Goal: Information Seeking & Learning: Learn about a topic

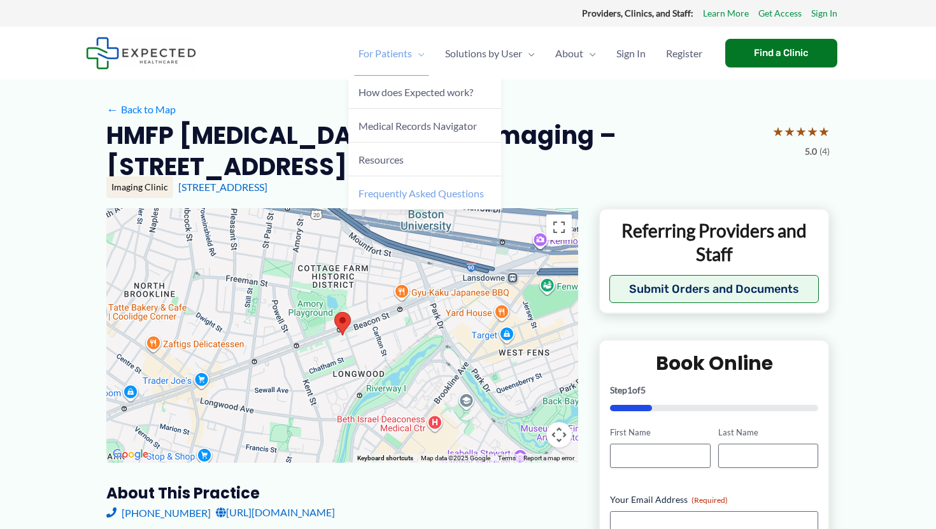
click at [389, 196] on span "Frequently Asked Questions" at bounding box center [421, 193] width 125 height 12
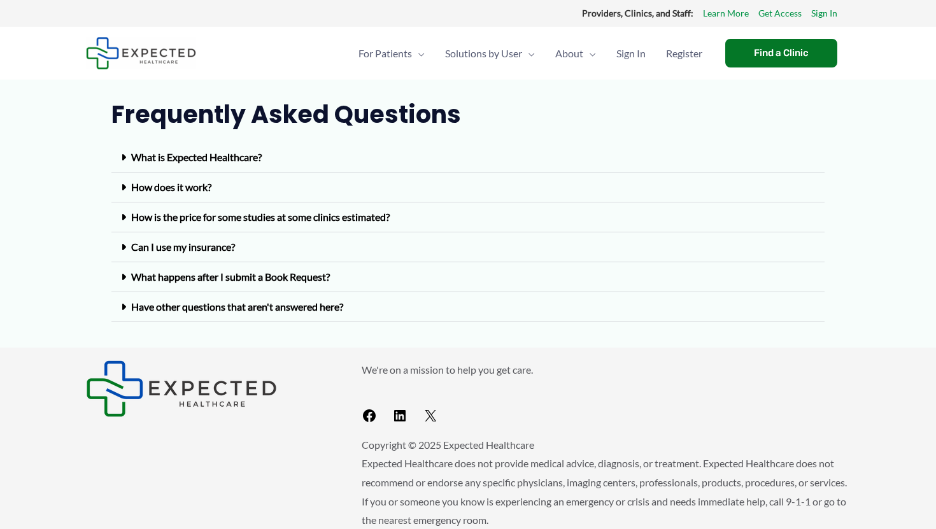
click at [128, 247] on span at bounding box center [126, 247] width 10 height 10
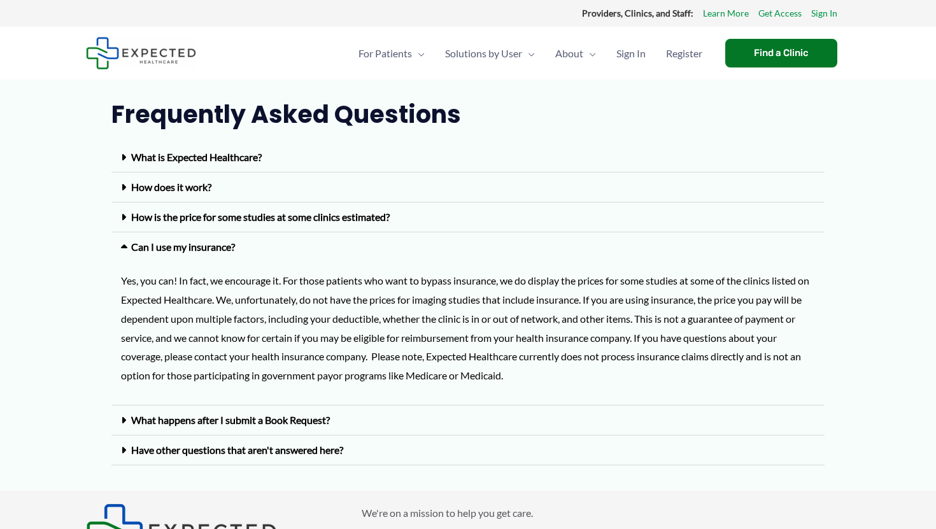
click at [129, 247] on icon at bounding box center [126, 247] width 10 height 10
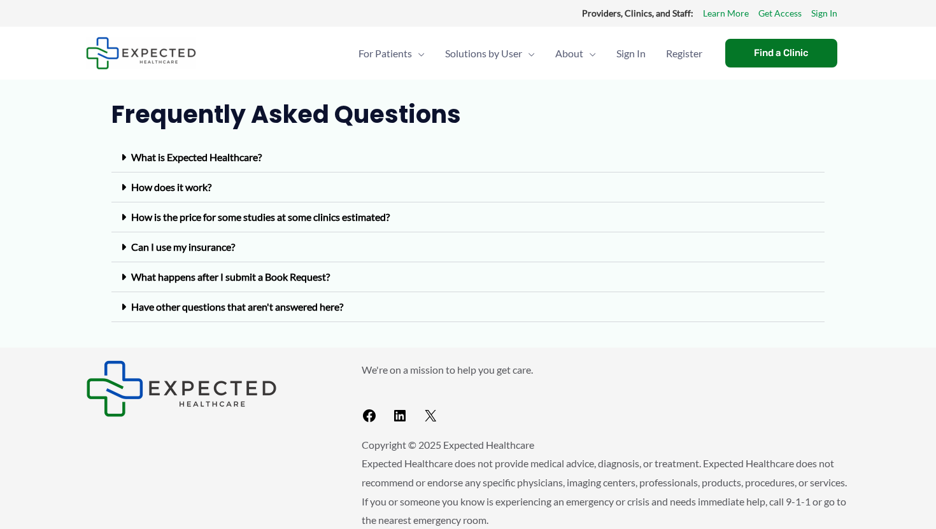
click at [187, 159] on link "What is Expected Healthcare?" at bounding box center [196, 157] width 131 height 12
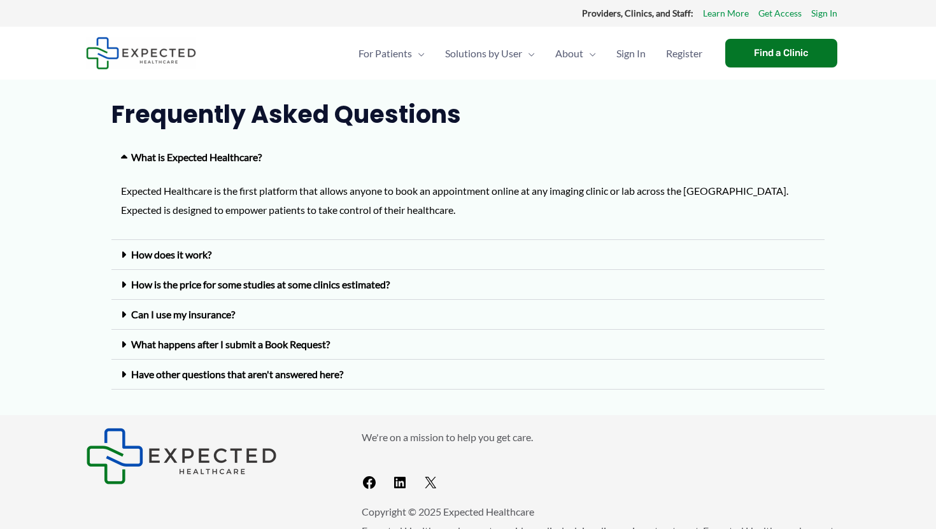
click at [187, 259] on link "How does it work?" at bounding box center [171, 254] width 80 height 12
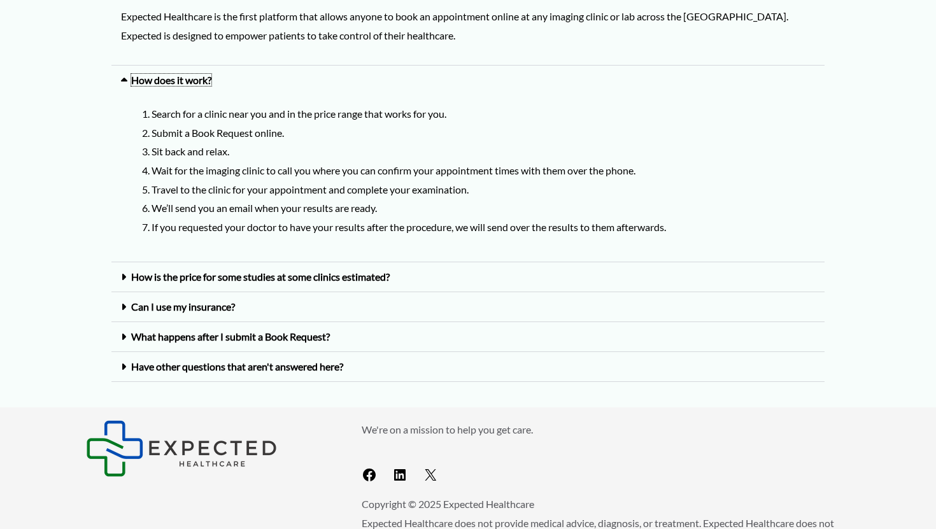
scroll to position [178, 0]
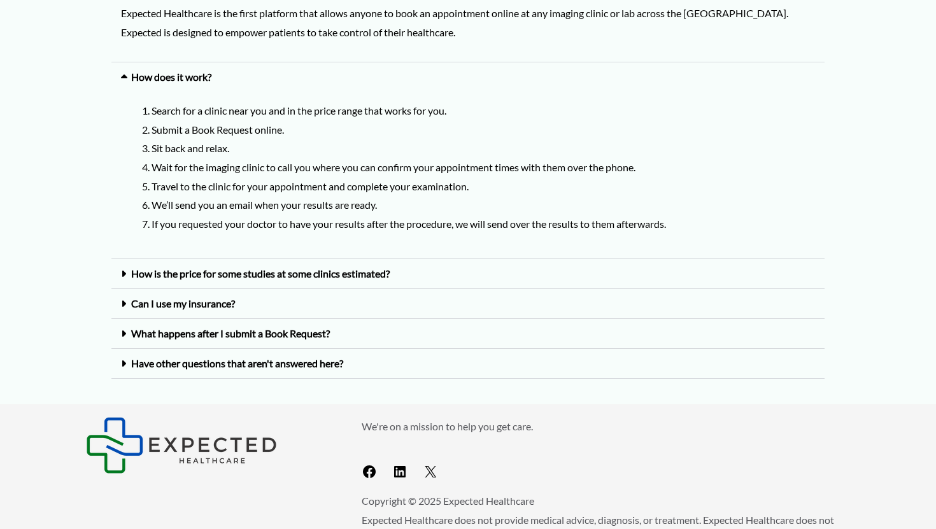
click at [217, 273] on link "How is the price for some studies at some clinics estimated?" at bounding box center [260, 274] width 259 height 12
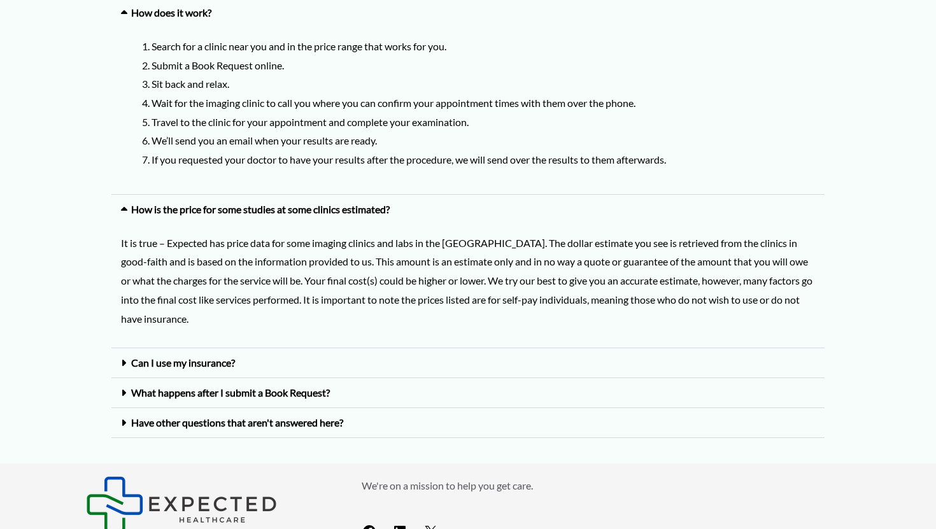
scroll to position [243, 0]
click at [213, 369] on div "Can I use my insurance?" at bounding box center [467, 363] width 713 height 30
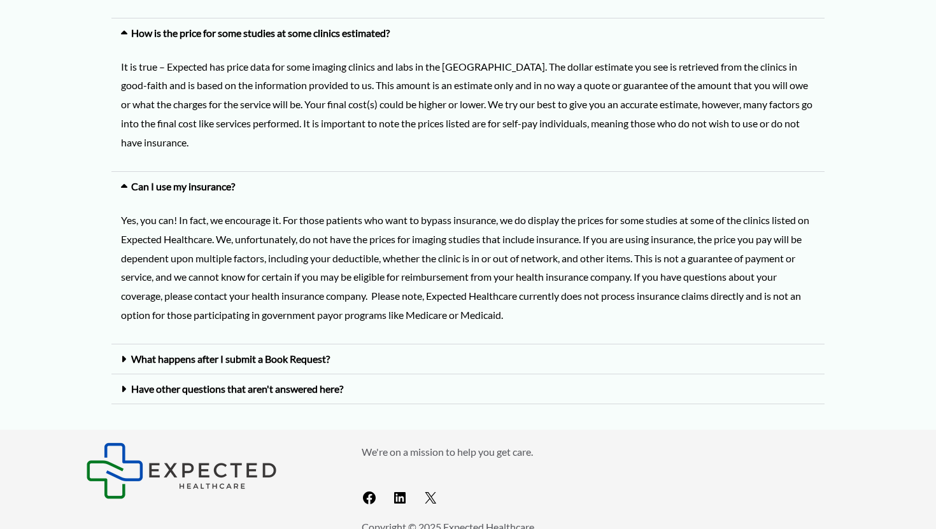
scroll to position [461, 0]
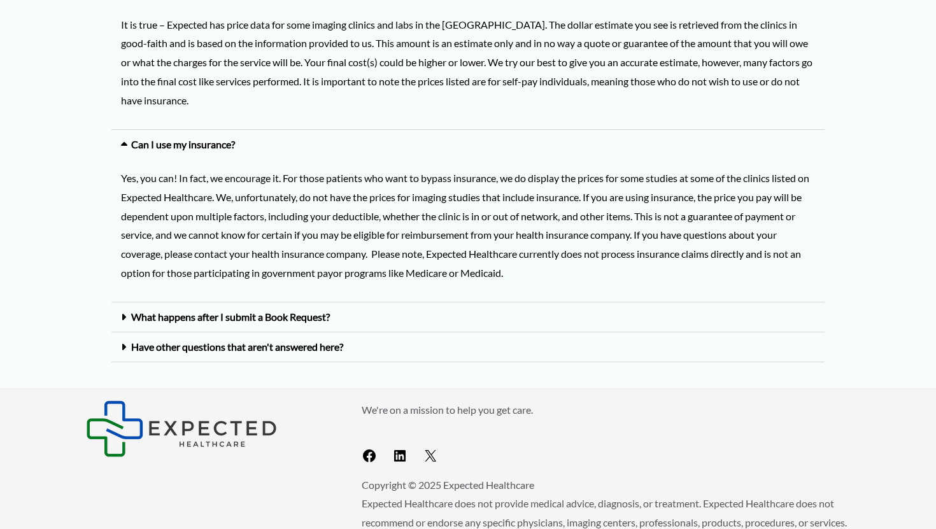
click at [238, 315] on link "What happens after I submit a Book Request?" at bounding box center [230, 317] width 199 height 12
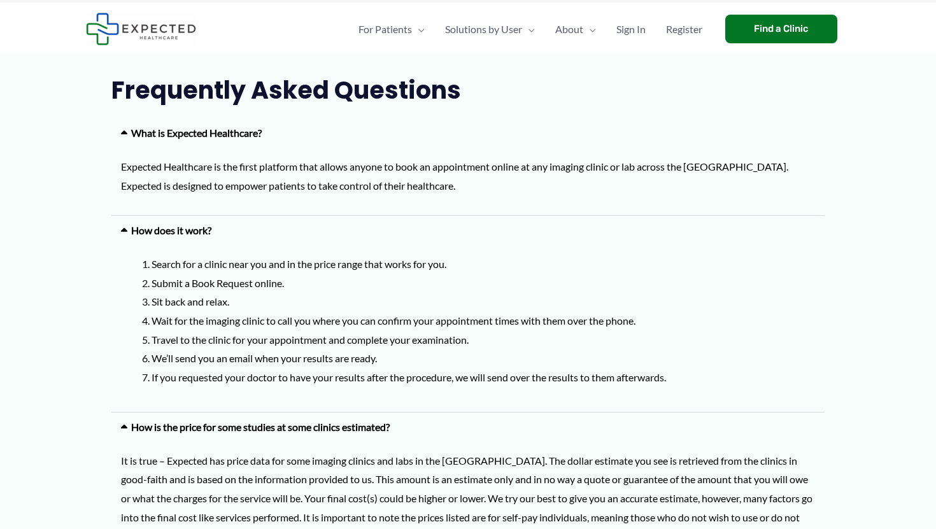
scroll to position [0, 0]
